Goal: Information Seeking & Learning: Check status

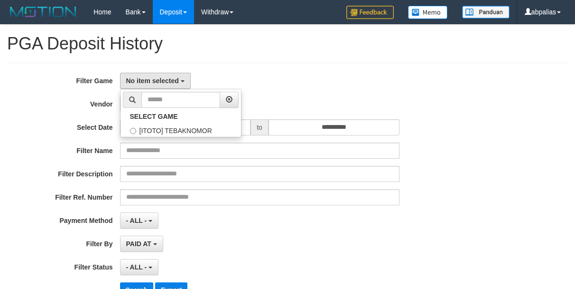
select select
select select "**"
click at [152, 133] on label "[ITOTO] TEBAKNOMOR" at bounding box center [181, 129] width 121 height 14
select select "***"
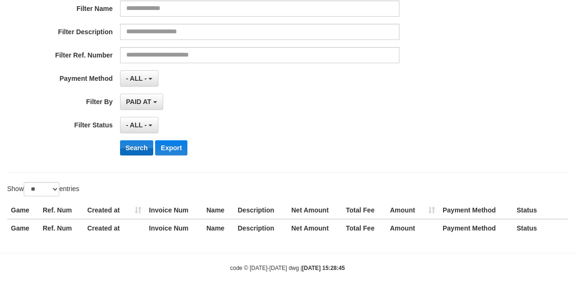
scroll to position [142, 0]
drag, startPoint x: 138, startPoint y: 123, endPoint x: 140, endPoint y: 169, distance: 46.1
click at [137, 123] on span "- ALL -" at bounding box center [136, 125] width 21 height 8
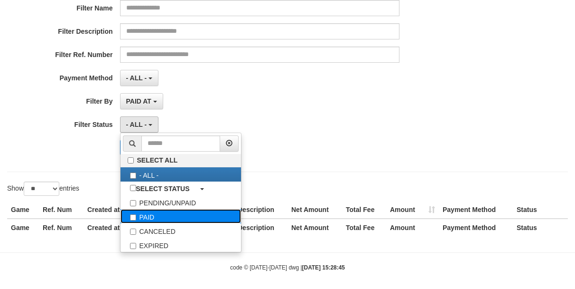
click at [148, 218] on label "PAID" at bounding box center [181, 216] width 121 height 14
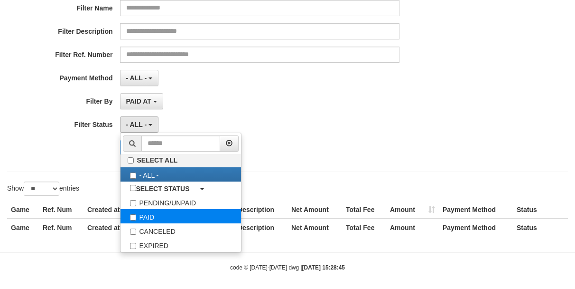
select select "*"
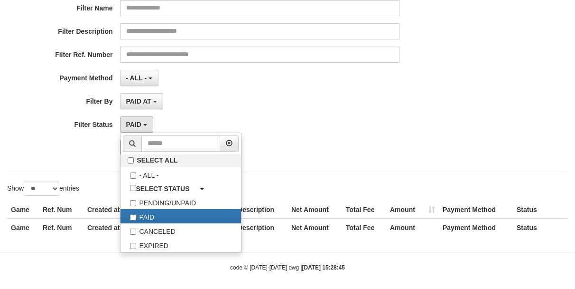
click at [223, 100] on div "PAID AT PAID AT CREATED AT" at bounding box center [260, 101] width 280 height 16
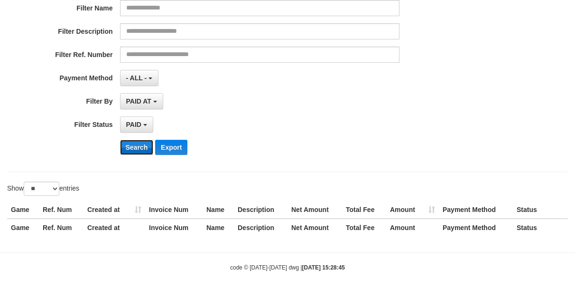
click at [140, 146] on button "Search" at bounding box center [137, 147] width 34 height 15
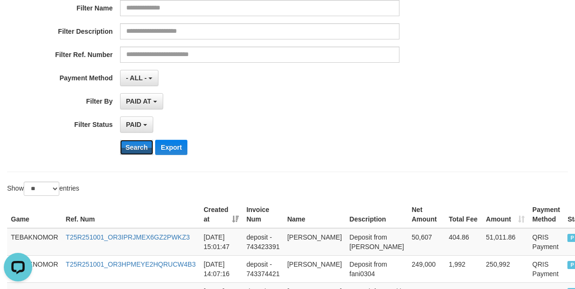
scroll to position [0, 0]
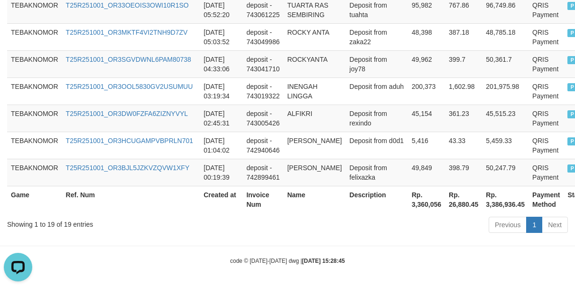
scroll to position [803, 0]
click at [408, 202] on th "Rp. 3,360,056" at bounding box center [426, 199] width 37 height 27
drag, startPoint x: 348, startPoint y: 156, endPoint x: 357, endPoint y: 156, distance: 9.0
click at [356, 159] on td "Deposit from felixazka" at bounding box center [377, 172] width 62 height 27
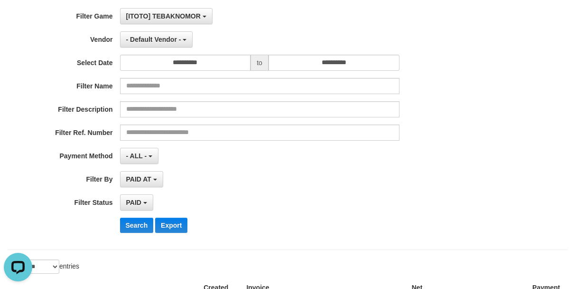
scroll to position [0, 0]
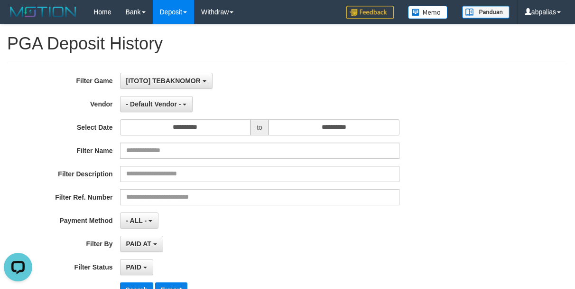
drag, startPoint x: 392, startPoint y: 59, endPoint x: 261, endPoint y: 81, distance: 132.2
click at [156, 106] on span "- Default Vendor -" at bounding box center [153, 104] width 55 height 8
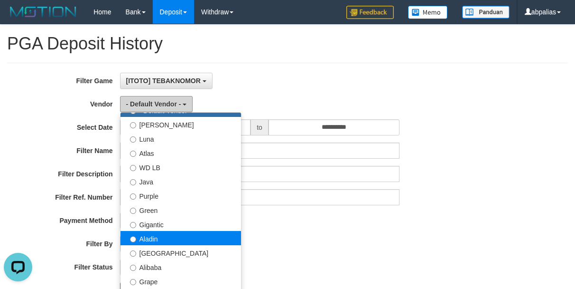
scroll to position [47, 0]
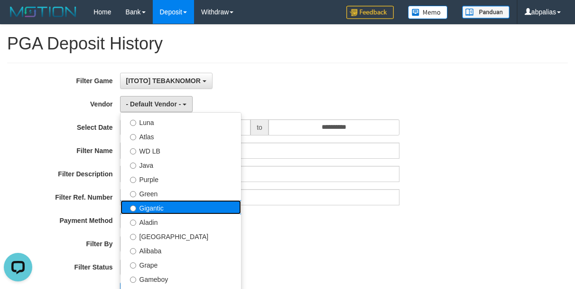
click at [148, 203] on label "Gigantic" at bounding box center [181, 207] width 121 height 14
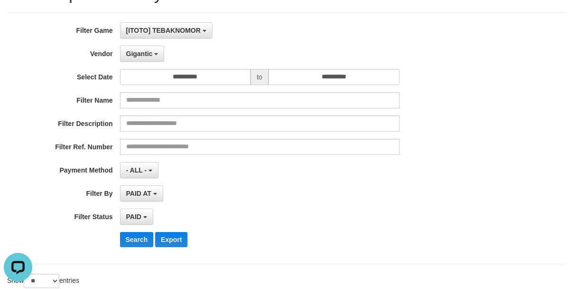
scroll to position [237, 0]
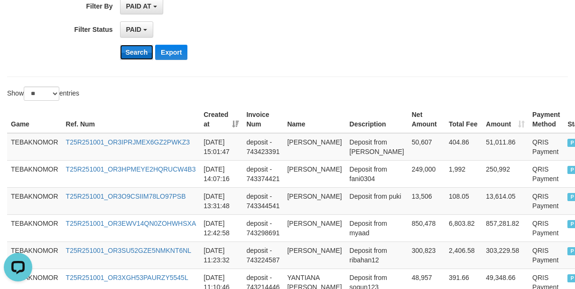
click at [124, 49] on button "Search" at bounding box center [137, 52] width 34 height 15
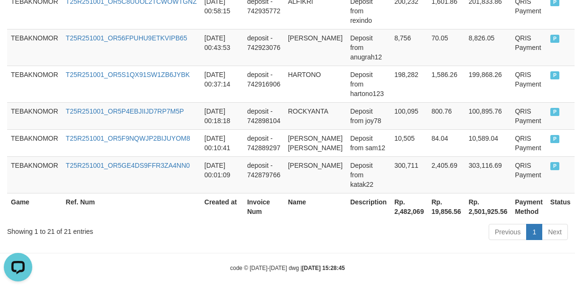
scroll to position [895, 0]
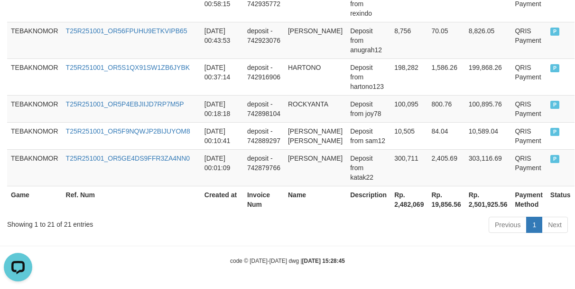
click at [401, 199] on th "Rp. 2,482,069" at bounding box center [409, 199] width 37 height 27
copy th "2,482,069"
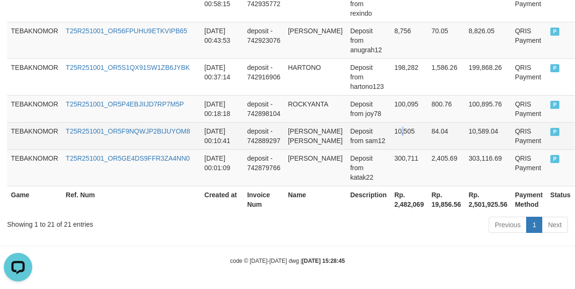
click at [391, 142] on td "10,505" at bounding box center [409, 135] width 37 height 27
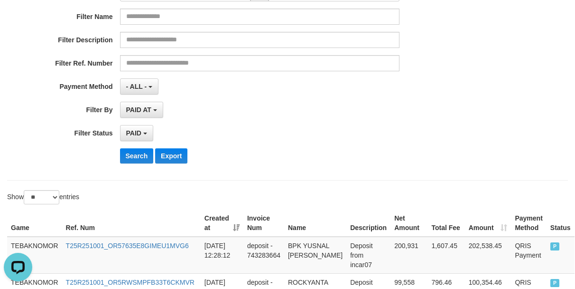
scroll to position [41, 0]
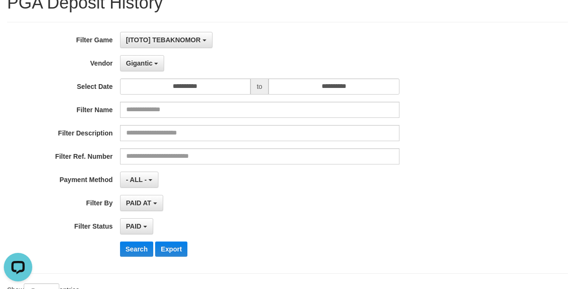
click at [140, 71] on div "**********" at bounding box center [239, 148] width 479 height 232
click at [140, 65] on span "Gigantic" at bounding box center [139, 63] width 27 height 8
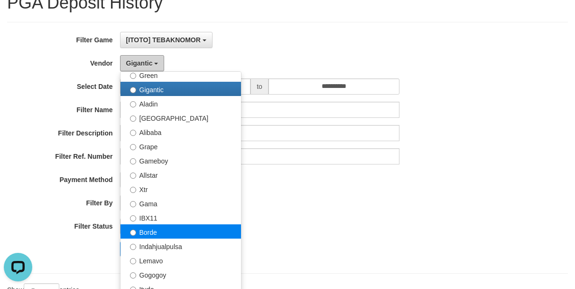
scroll to position [142, 0]
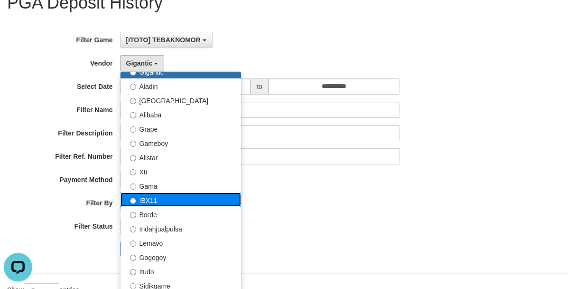
click at [148, 198] on label "IBX11" at bounding box center [181, 199] width 121 height 14
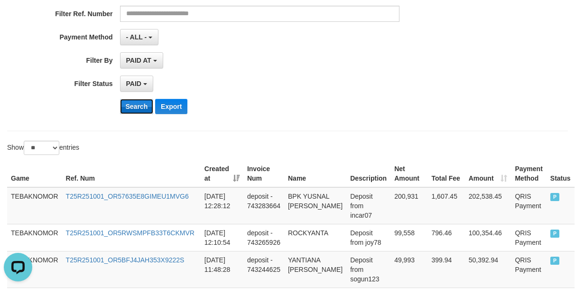
click at [134, 105] on button "Search" at bounding box center [137, 106] width 34 height 15
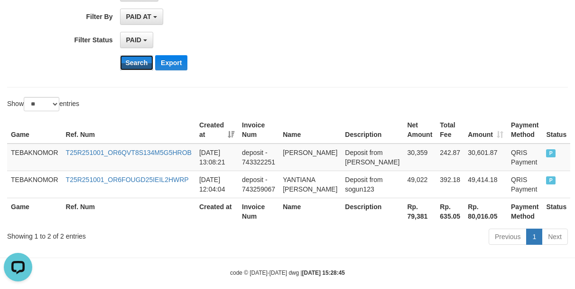
scroll to position [258, 0]
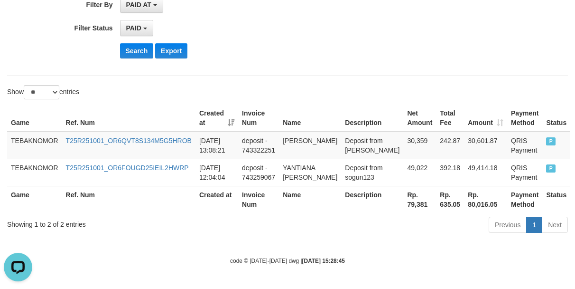
click at [403, 199] on th "Rp. 79,381" at bounding box center [419, 199] width 33 height 27
click at [403, 203] on th "Rp. 79,381" at bounding box center [419, 199] width 33 height 27
copy th "79,381"
click at [403, 203] on th "Rp. 79,381" at bounding box center [419, 199] width 33 height 27
drag, startPoint x: 369, startPoint y: 41, endPoint x: 367, endPoint y: 47, distance: 6.5
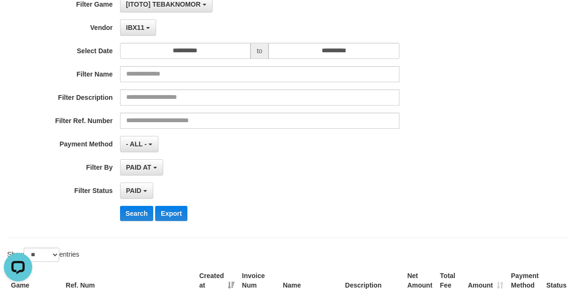
scroll to position [0, 0]
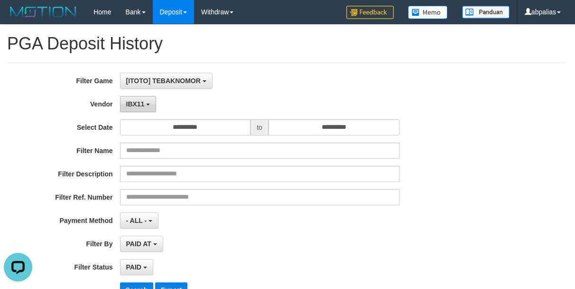
drag, startPoint x: 131, startPoint y: 105, endPoint x: 150, endPoint y: 163, distance: 60.9
click at [131, 105] on span "IBX11" at bounding box center [135, 104] width 19 height 8
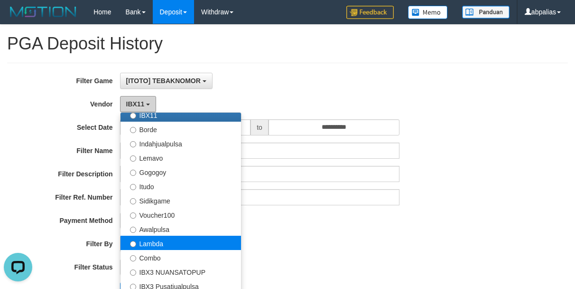
scroll to position [285, 0]
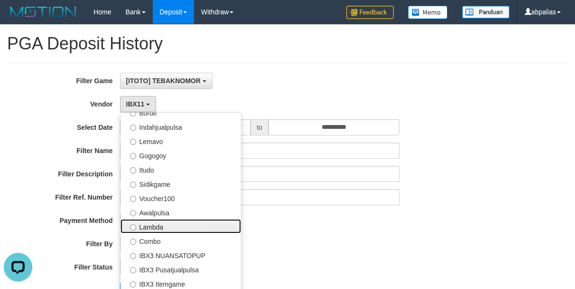
drag, startPoint x: 167, startPoint y: 224, endPoint x: 163, endPoint y: 204, distance: 20.8
click at [166, 224] on label "Lambda" at bounding box center [181, 226] width 121 height 14
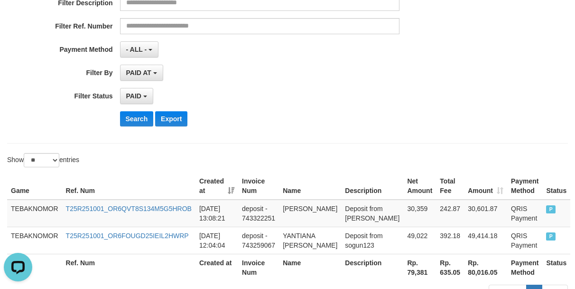
scroll to position [237, 0]
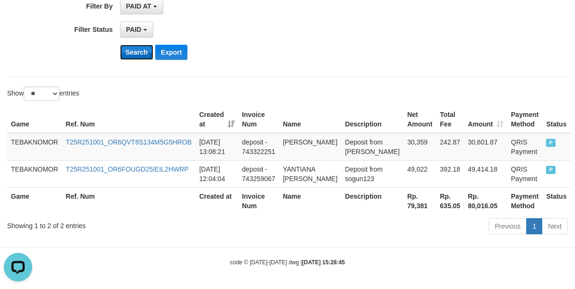
click at [127, 48] on button "Search" at bounding box center [137, 52] width 34 height 15
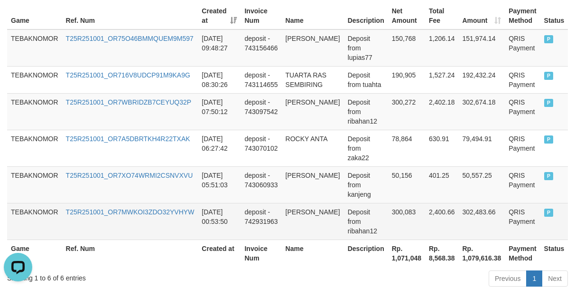
scroll to position [394, 0]
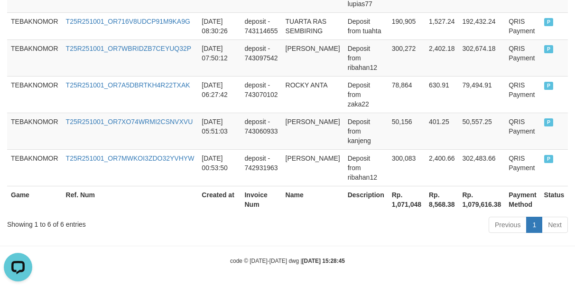
click at [394, 203] on th "Rp. 1,071,048" at bounding box center [406, 199] width 37 height 27
copy th "1,071,048"
click at [394, 203] on th "Rp. 1,071,048" at bounding box center [406, 199] width 37 height 27
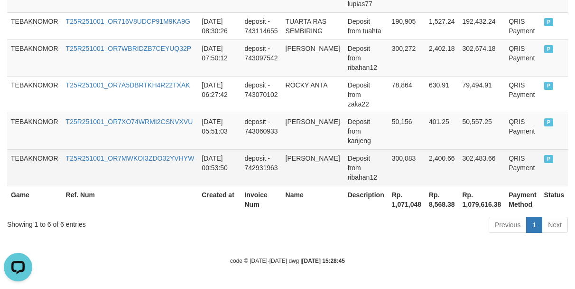
click at [425, 164] on td "2,400.66" at bounding box center [442, 167] width 34 height 37
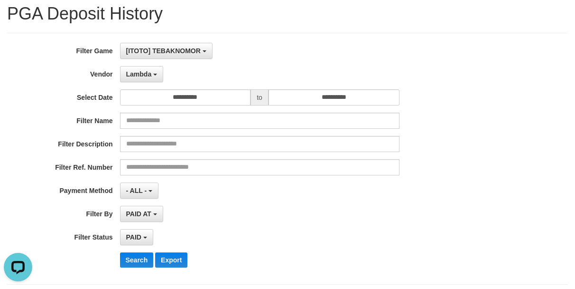
scroll to position [0, 0]
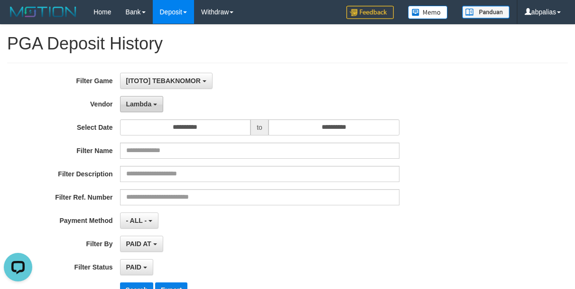
click at [142, 105] on span "Lambda" at bounding box center [139, 104] width 26 height 8
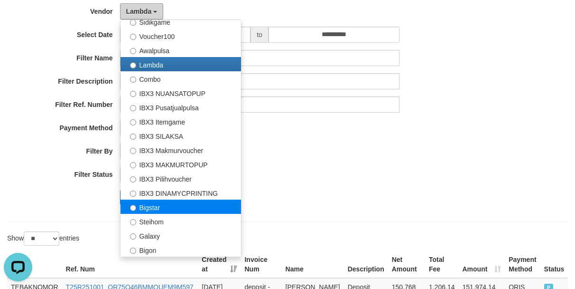
scroll to position [95, 0]
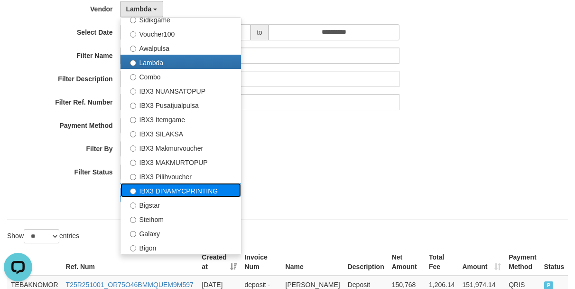
click at [161, 188] on label "IBX3 DINAMYCPRINTING" at bounding box center [181, 190] width 121 height 14
select select "**********"
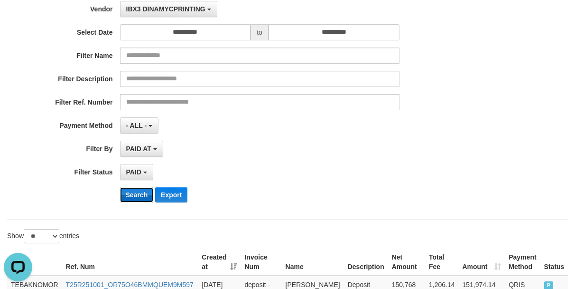
click at [125, 194] on button "Search" at bounding box center [137, 194] width 34 height 15
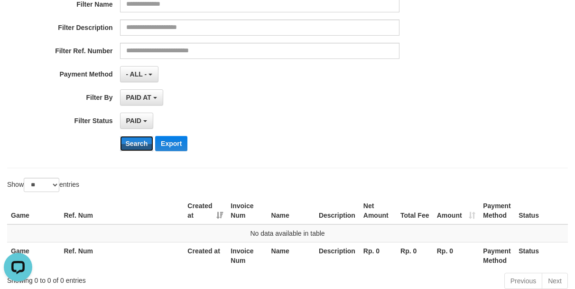
scroll to position [202, 0]
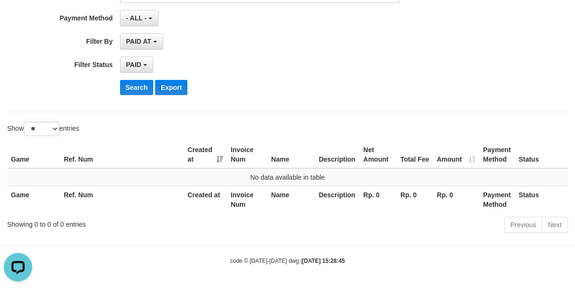
click at [436, 137] on div "Show ** ** ** *** entries" at bounding box center [287, 129] width 575 height 17
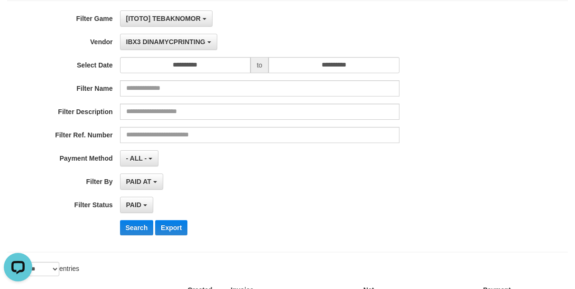
scroll to position [0, 0]
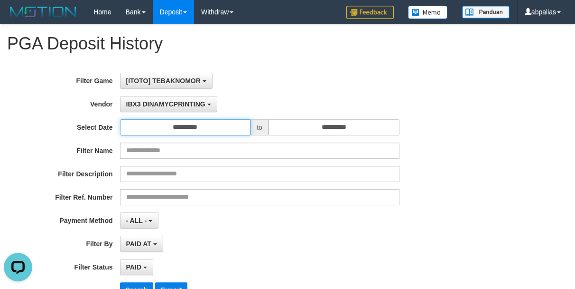
drag, startPoint x: 204, startPoint y: 123, endPoint x: 201, endPoint y: 128, distance: 4.9
click at [204, 123] on input "**********" at bounding box center [185, 127] width 131 height 16
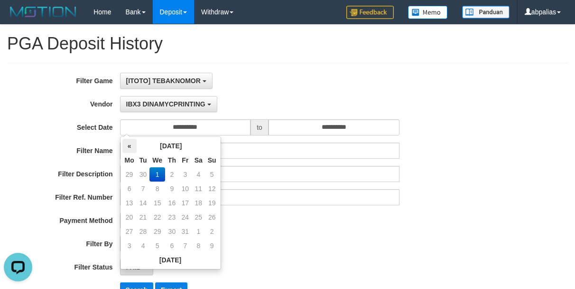
click at [131, 147] on th "«" at bounding box center [129, 146] width 14 height 14
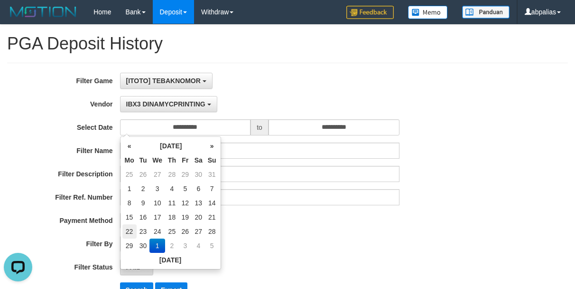
click at [131, 227] on td "22" at bounding box center [129, 231] width 14 height 14
click at [127, 247] on td "29" at bounding box center [129, 245] width 14 height 14
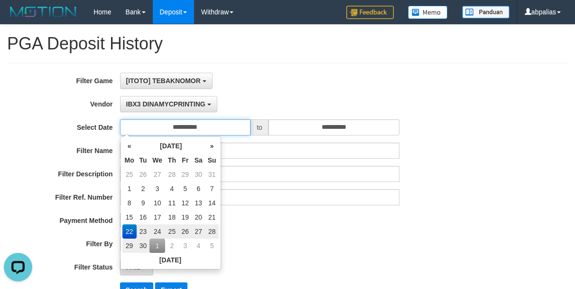
type input "**********"
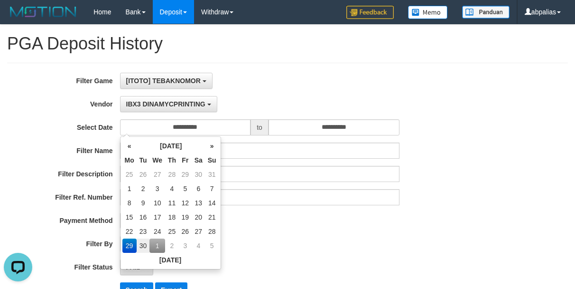
click at [300, 64] on div "**********" at bounding box center [287, 189] width 561 height 252
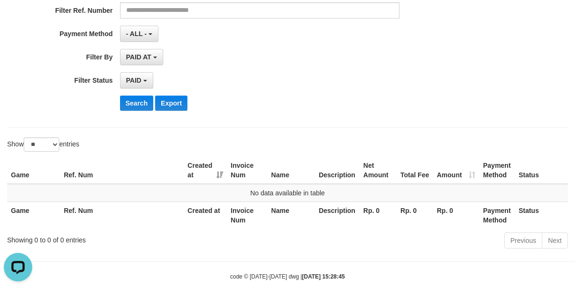
scroll to position [190, 0]
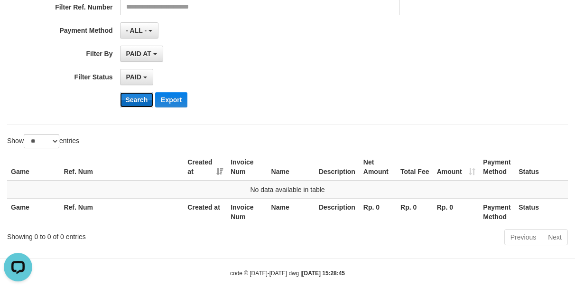
click at [133, 102] on button "Search" at bounding box center [137, 99] width 34 height 15
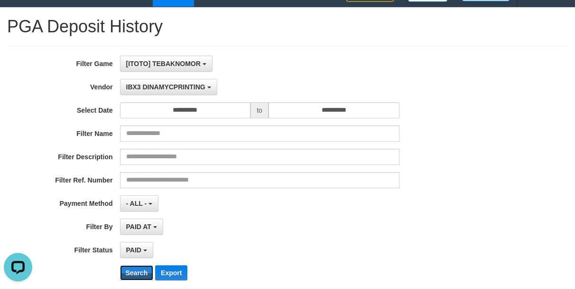
scroll to position [0, 0]
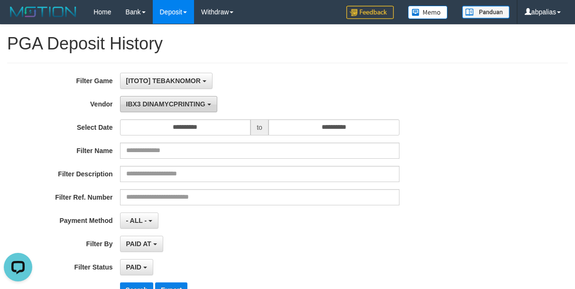
click at [164, 96] on button "IBX3 DINAMYCPRINTING" at bounding box center [168, 104] width 97 height 16
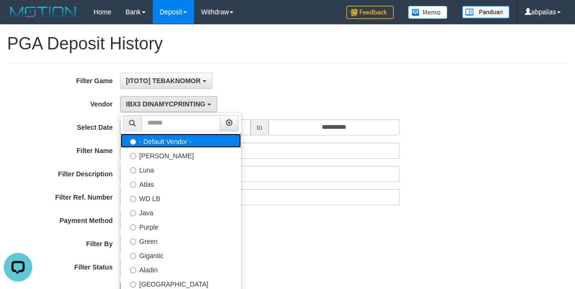
click at [167, 135] on label "- Default Vendor -" at bounding box center [181, 140] width 121 height 14
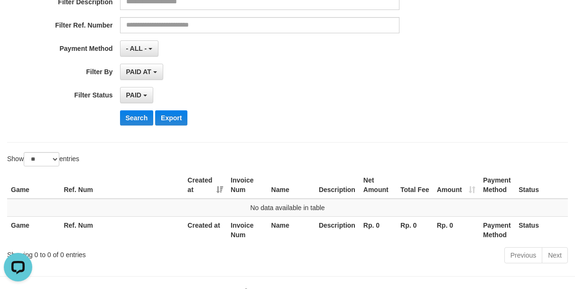
scroll to position [202, 0]
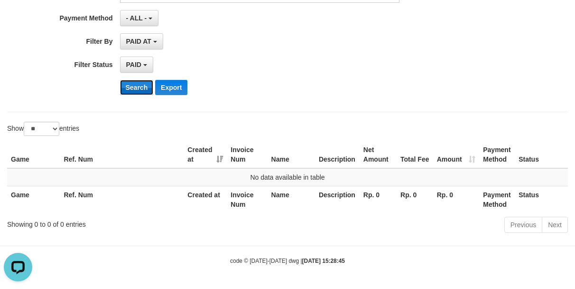
click at [129, 88] on button "Search" at bounding box center [137, 87] width 34 height 15
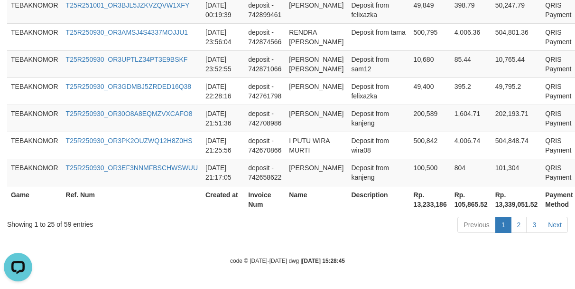
scroll to position [1022, 0]
click at [410, 210] on th "Rp. 13,233,186" at bounding box center [430, 199] width 41 height 27
copy th "13,233,186"
click at [347, 111] on td "Deposit from kanjeng" at bounding box center [378, 117] width 62 height 27
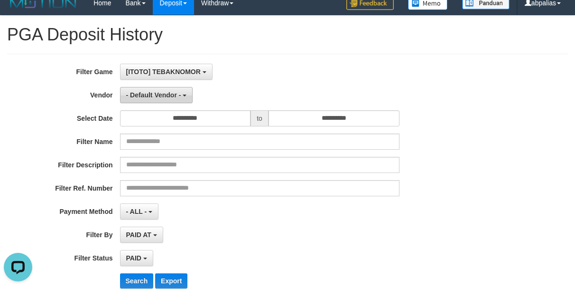
scroll to position [0, 0]
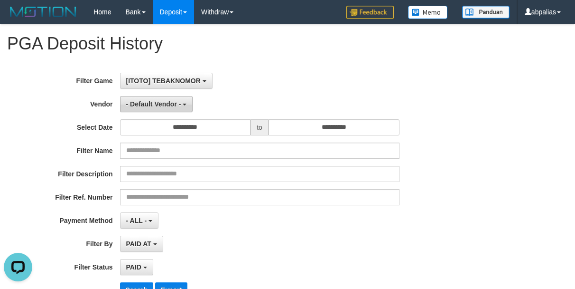
click at [158, 102] on span "- Default Vendor -" at bounding box center [153, 104] width 55 height 8
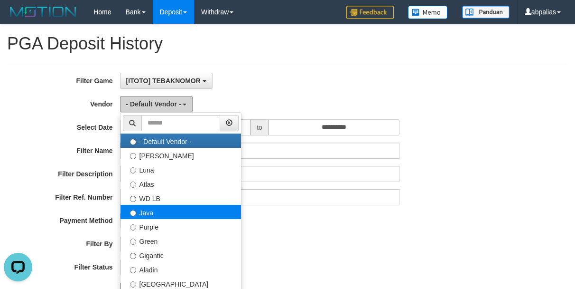
scroll to position [47, 0]
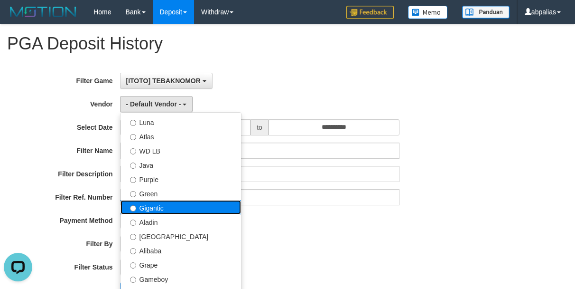
click at [151, 207] on label "Gigantic" at bounding box center [181, 207] width 121 height 14
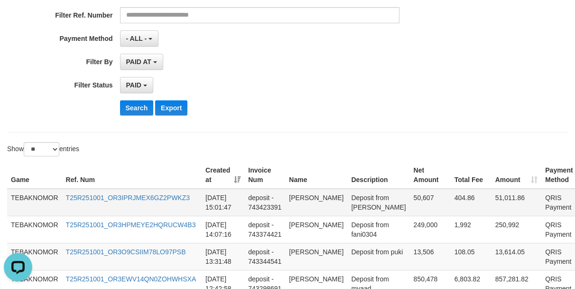
scroll to position [285, 0]
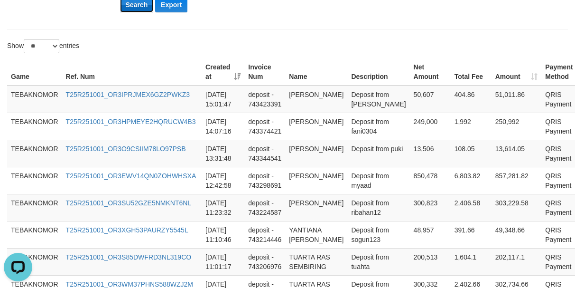
click at [135, 4] on button "Search" at bounding box center [137, 4] width 34 height 15
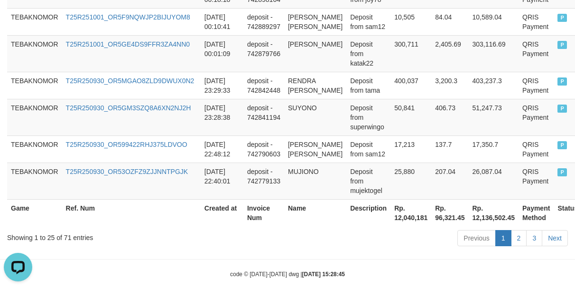
scroll to position [1051, 0]
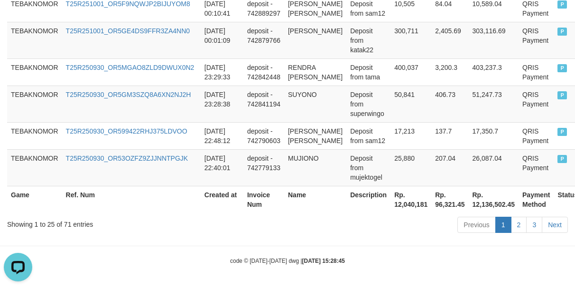
click at [401, 206] on th "Rp. 12,040,181" at bounding box center [411, 199] width 41 height 27
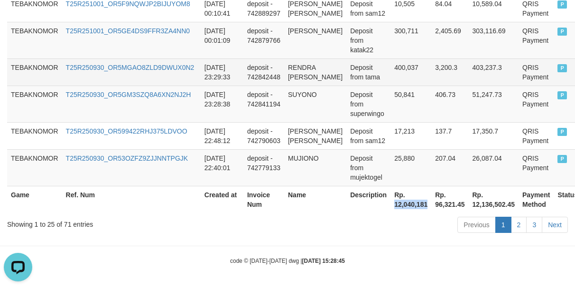
drag, startPoint x: 401, startPoint y: 206, endPoint x: 136, endPoint y: 65, distance: 300.6
click at [401, 206] on th "Rp. 12,040,181" at bounding box center [411, 199] width 41 height 27
copy th "12,040,181"
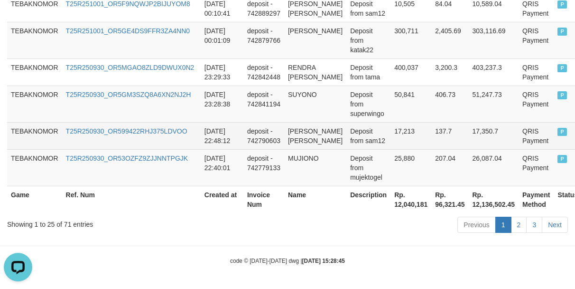
click at [397, 146] on td "17,213" at bounding box center [411, 135] width 41 height 27
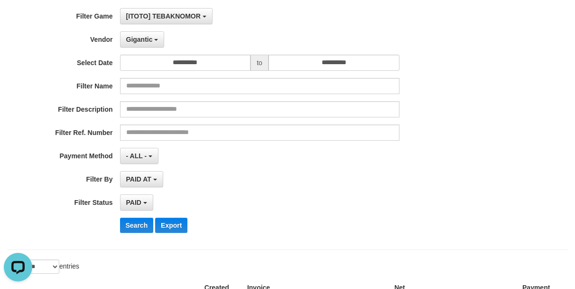
scroll to position [0, 0]
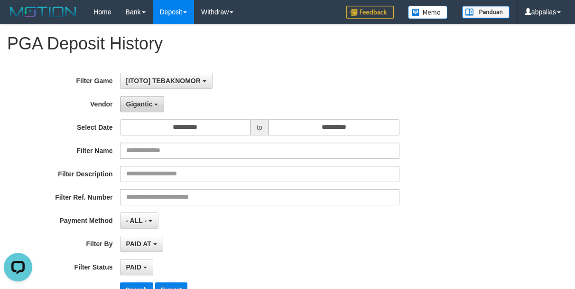
click at [161, 105] on button "Gigantic" at bounding box center [142, 104] width 45 height 16
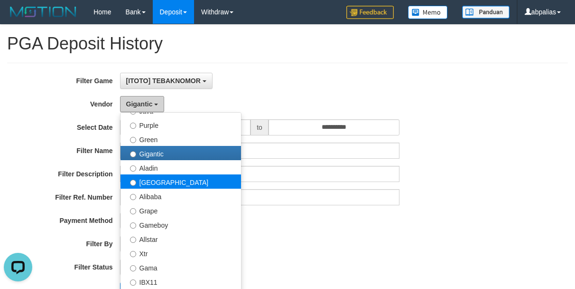
scroll to position [190, 0]
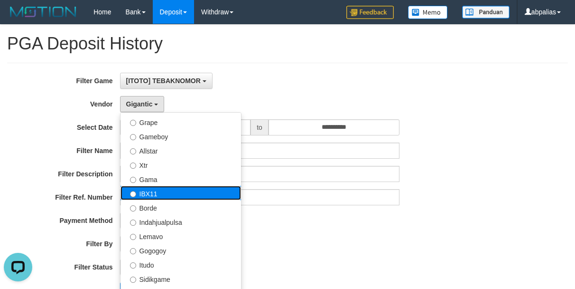
click at [151, 189] on label "IBX11" at bounding box center [181, 193] width 121 height 14
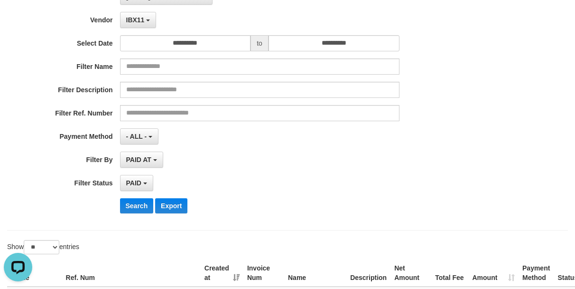
scroll to position [285, 0]
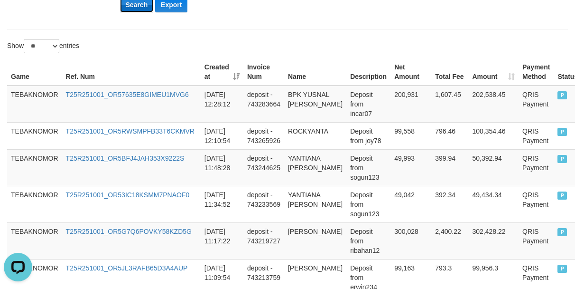
click at [128, 7] on button "Search" at bounding box center [137, 4] width 34 height 15
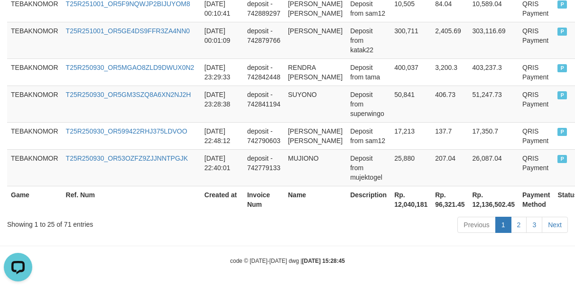
click at [398, 206] on th "Rp. 12,040,181" at bounding box center [411, 199] width 41 height 27
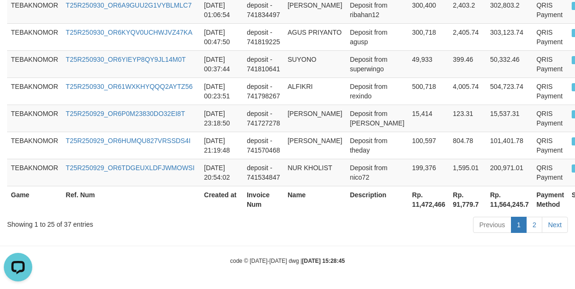
click at [409, 206] on th "Rp. 11,472,466" at bounding box center [429, 199] width 41 height 27
click at [272, 128] on td "deposit - 741727278" at bounding box center [263, 117] width 41 height 27
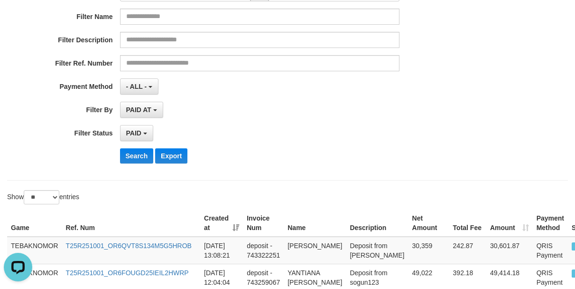
scroll to position [0, 0]
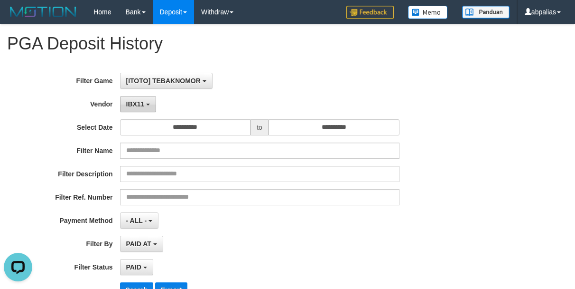
click at [122, 99] on button "IBX11" at bounding box center [138, 104] width 37 height 16
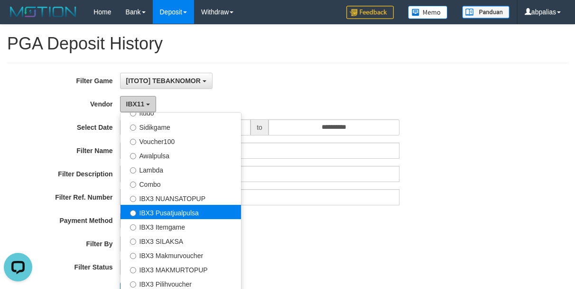
scroll to position [354, 0]
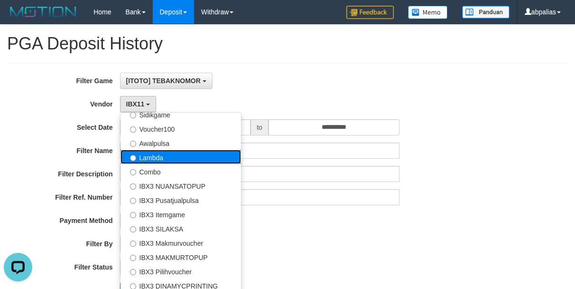
click at [163, 157] on label "Lambda" at bounding box center [181, 156] width 121 height 14
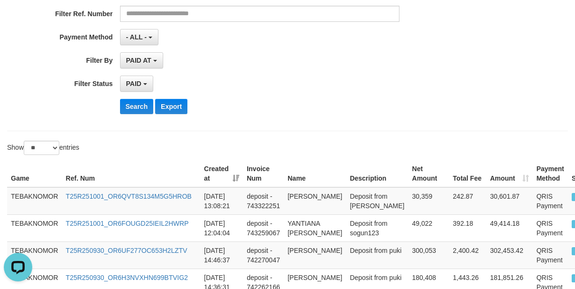
scroll to position [285, 0]
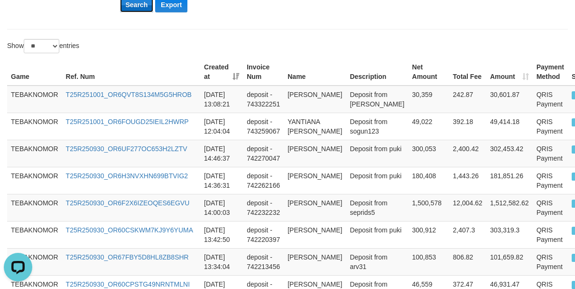
click at [130, 3] on button "Search" at bounding box center [137, 4] width 34 height 15
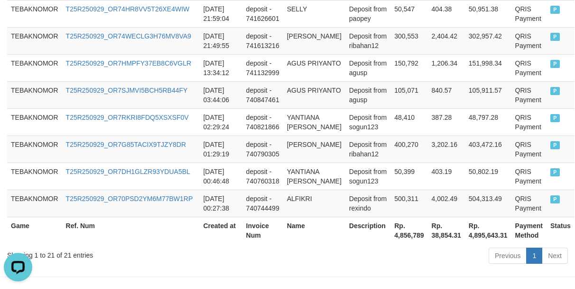
scroll to position [762, 0]
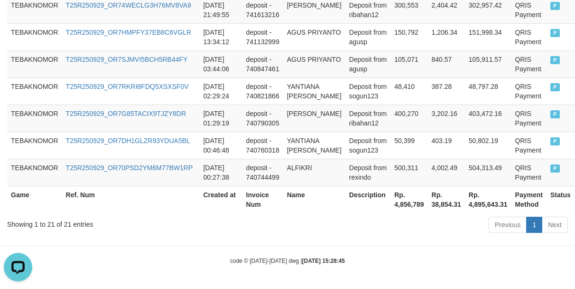
click at [392, 200] on th "Rp. 4,856,789" at bounding box center [409, 199] width 37 height 27
copy th "4,856,789"
drag, startPoint x: 532, startPoint y: 222, endPoint x: 398, endPoint y: 190, distance: 138.5
click at [532, 221] on link "1" at bounding box center [534, 224] width 16 height 16
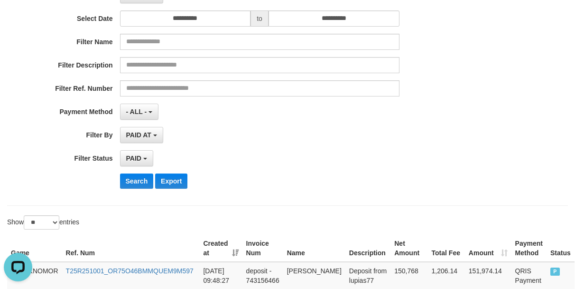
scroll to position [0, 0]
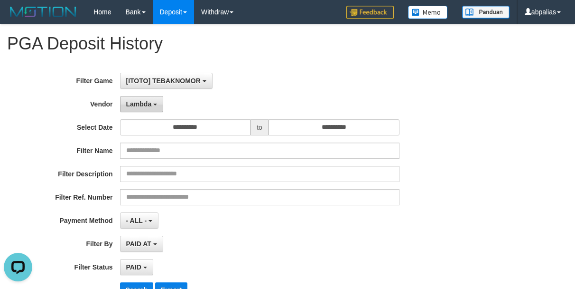
click at [133, 105] on span "Lambda" at bounding box center [139, 104] width 26 height 8
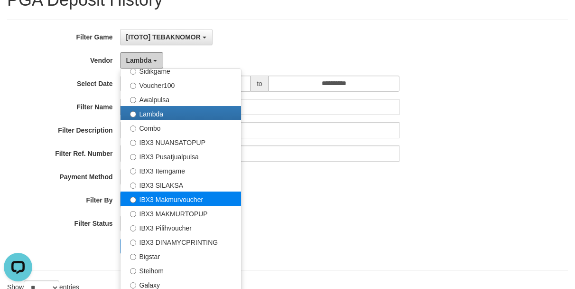
scroll to position [95, 0]
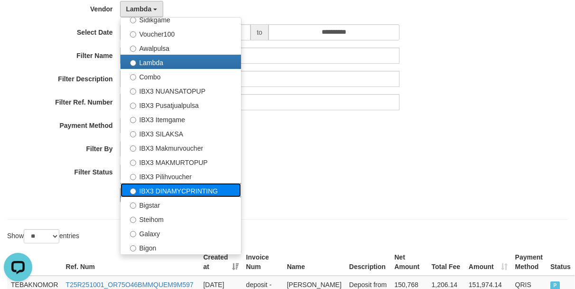
click at [158, 191] on label "IBX3 DINAMYCPRINTING" at bounding box center [181, 190] width 121 height 14
select select "**********"
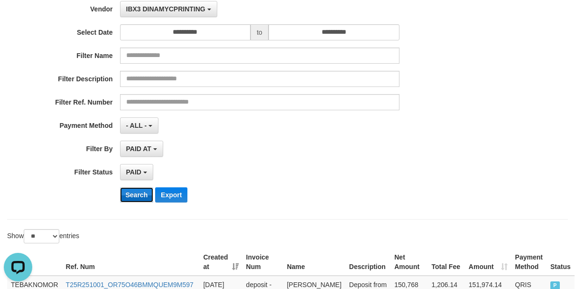
click at [134, 198] on button "Search" at bounding box center [137, 194] width 34 height 15
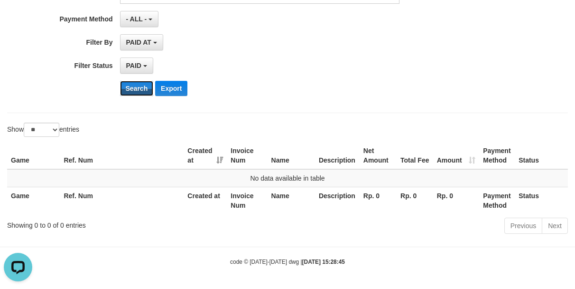
scroll to position [202, 0]
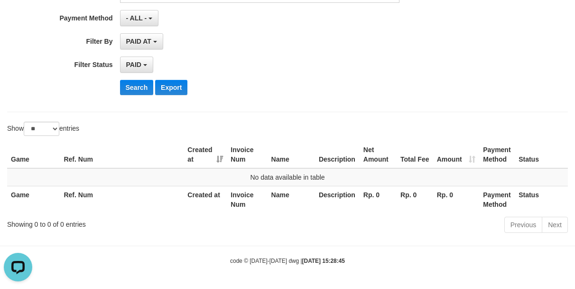
click at [394, 117] on div "**********" at bounding box center [287, 29] width 575 height 413
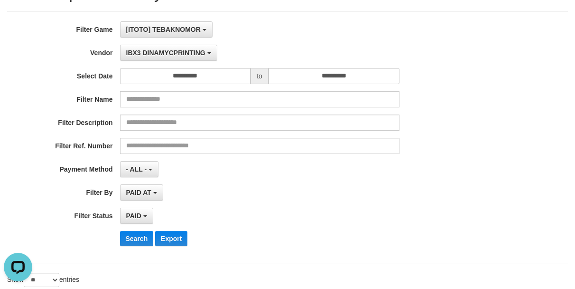
scroll to position [0, 0]
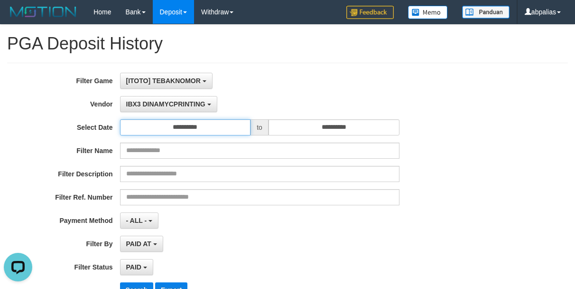
click at [182, 129] on input "**********" at bounding box center [185, 127] width 131 height 16
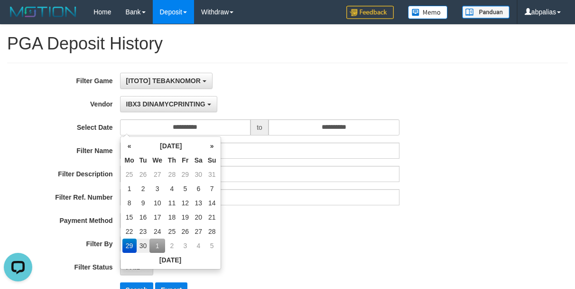
drag, startPoint x: 489, startPoint y: 128, endPoint x: 475, endPoint y: 121, distance: 15.7
click at [489, 126] on div "**********" at bounding box center [287, 189] width 575 height 232
